Goal: Task Accomplishment & Management: Use online tool/utility

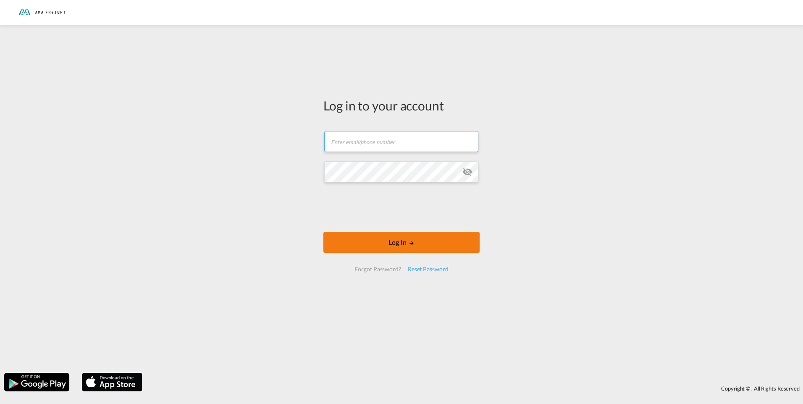
type input "[PERSON_NAME][EMAIL_ADDRESS][DOMAIN_NAME]"
click at [404, 243] on button "Log In" at bounding box center [401, 242] width 156 height 21
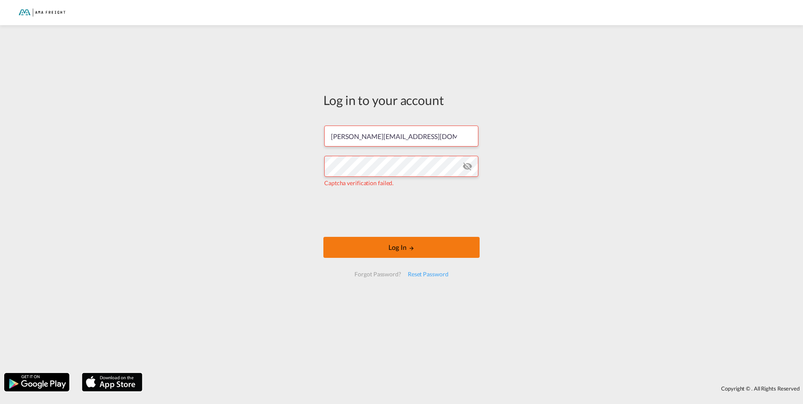
click at [397, 254] on button "Log In" at bounding box center [401, 247] width 156 height 21
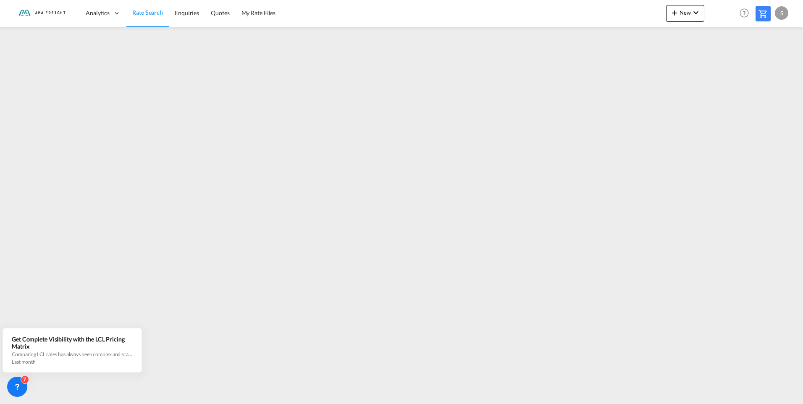
click at [25, 400] on md-content "Analytics Reports Rate Search Enquiries Quotes My Rate Files New Rates Ratecard" at bounding box center [401, 202] width 803 height 404
click at [19, 395] on div at bounding box center [24, 394] width 12 height 12
click at [38, 280] on div at bounding box center [43, 280] width 12 height 12
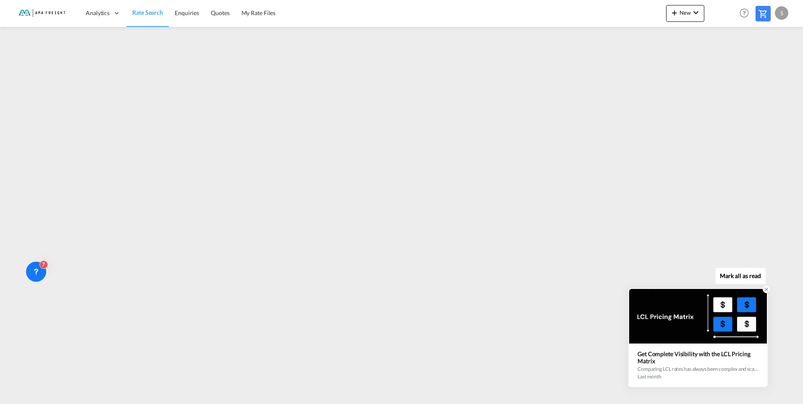
click at [766, 290] on icon at bounding box center [766, 289] width 3 height 3
